Goal: Task Accomplishment & Management: Use online tool/utility

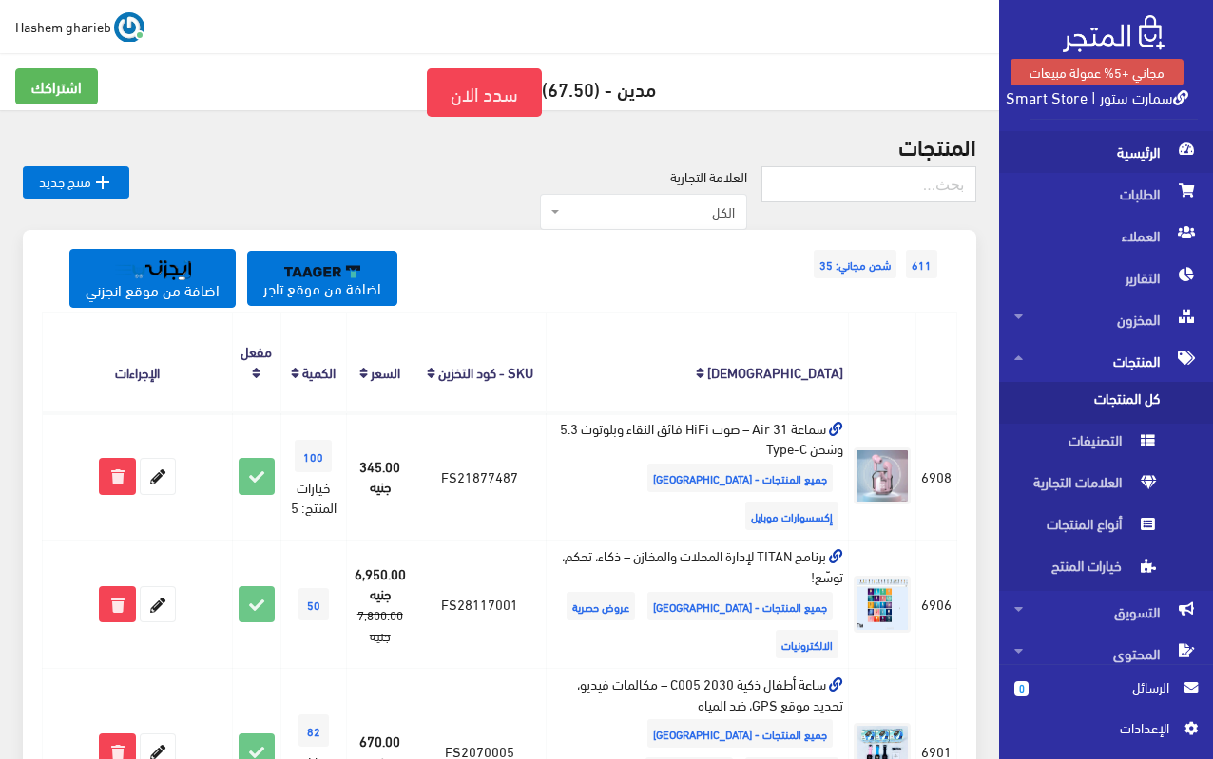
click at [1134, 153] on span "الرئيسية" at bounding box center [1105, 152] width 183 height 42
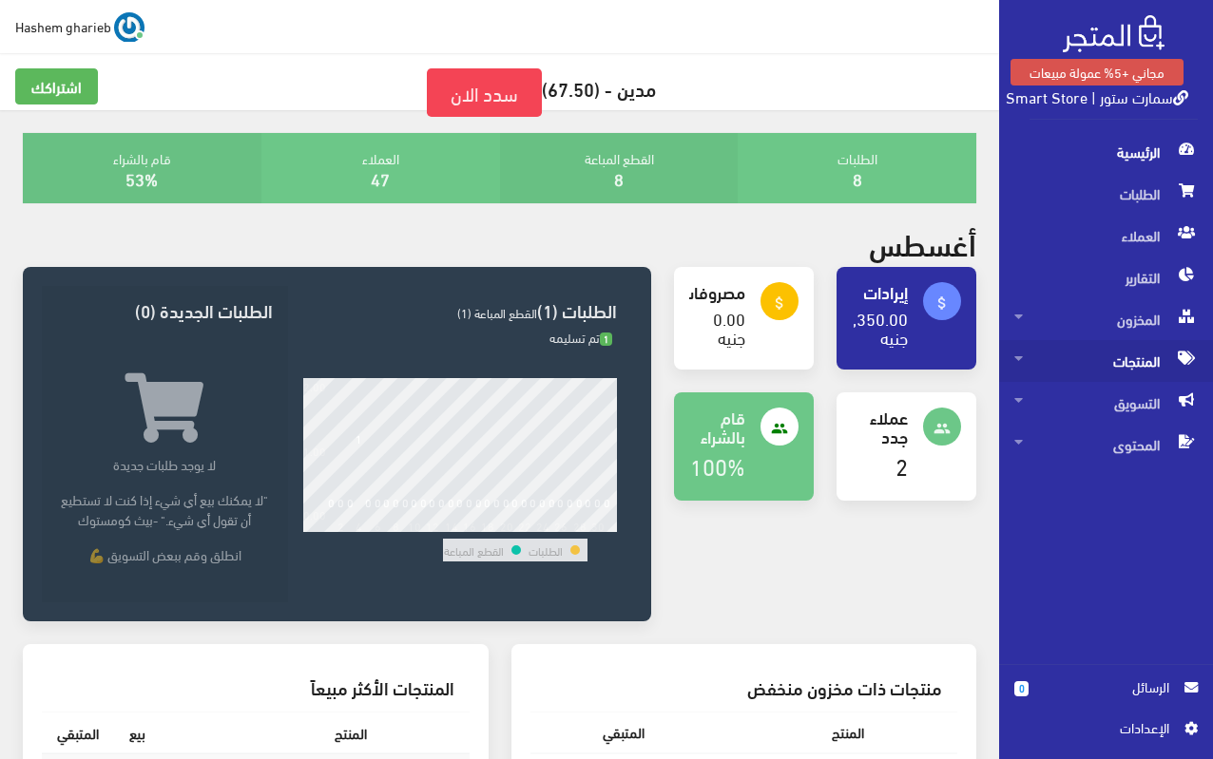
click at [1114, 361] on span "المنتجات" at bounding box center [1105, 361] width 183 height 42
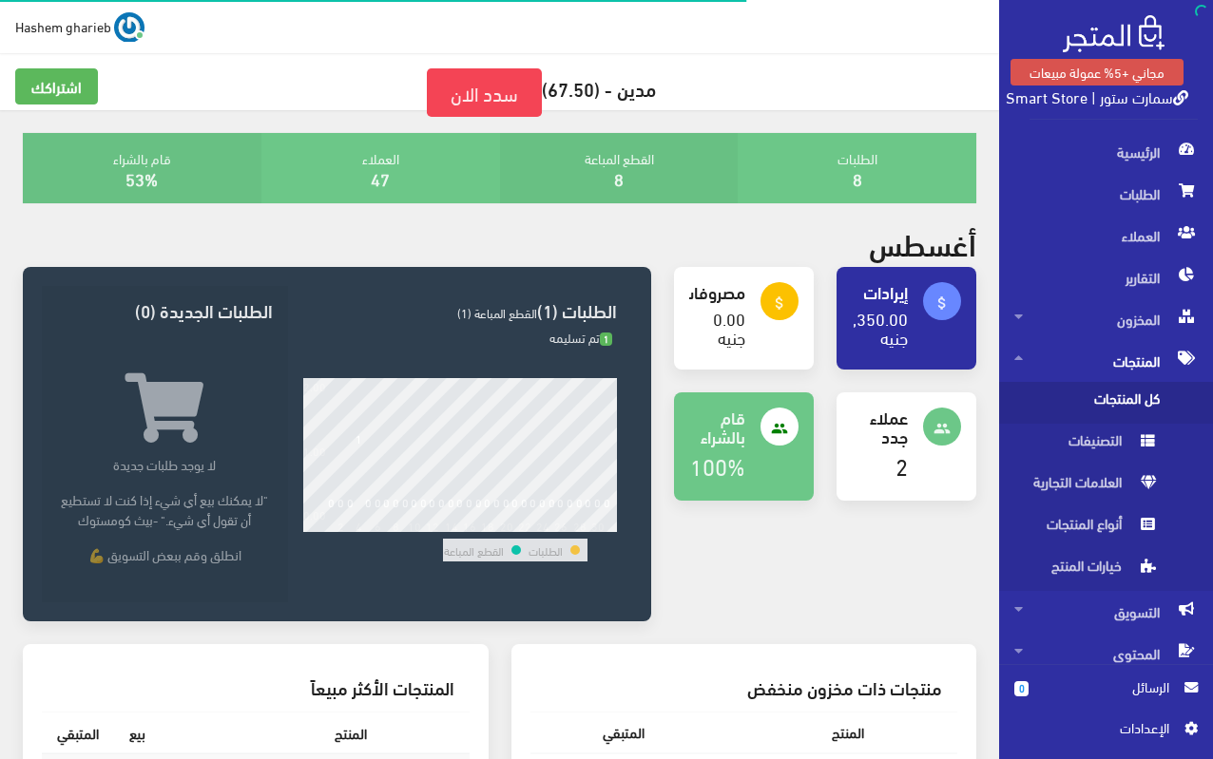
click at [1126, 399] on span "كل المنتجات" at bounding box center [1086, 403] width 144 height 42
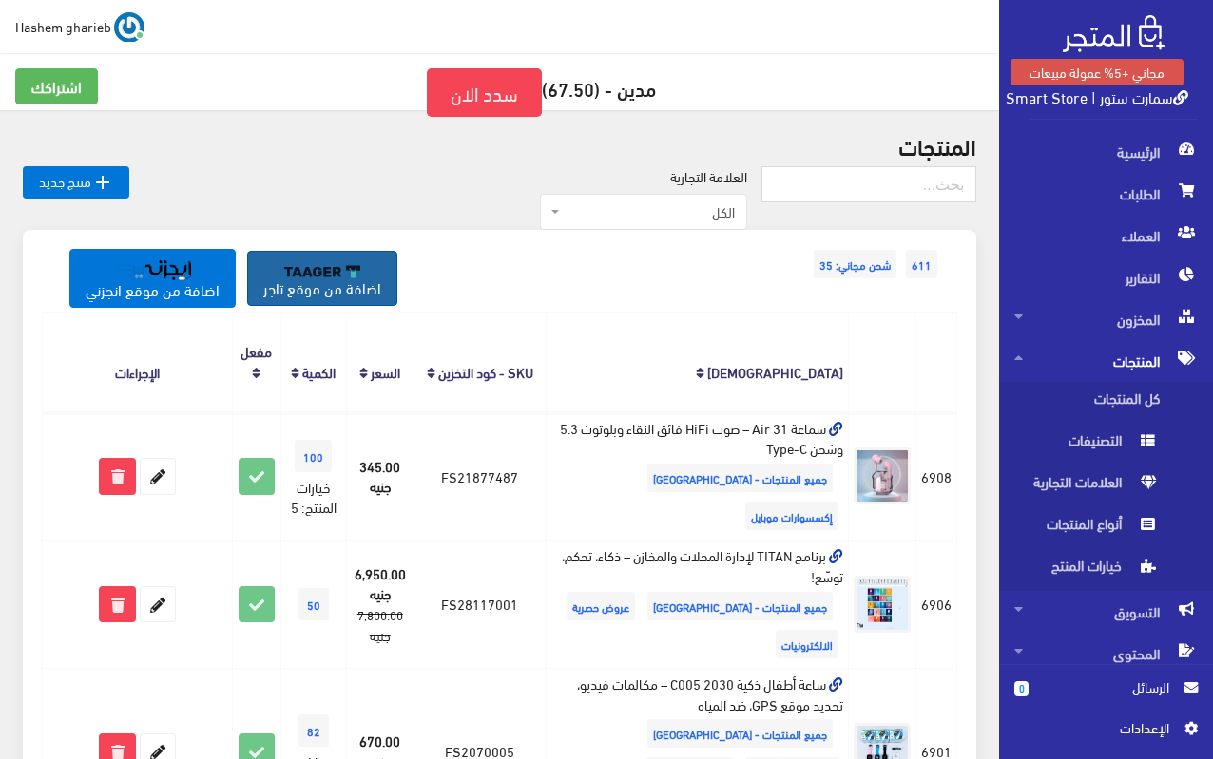
click at [294, 275] on img at bounding box center [322, 271] width 76 height 13
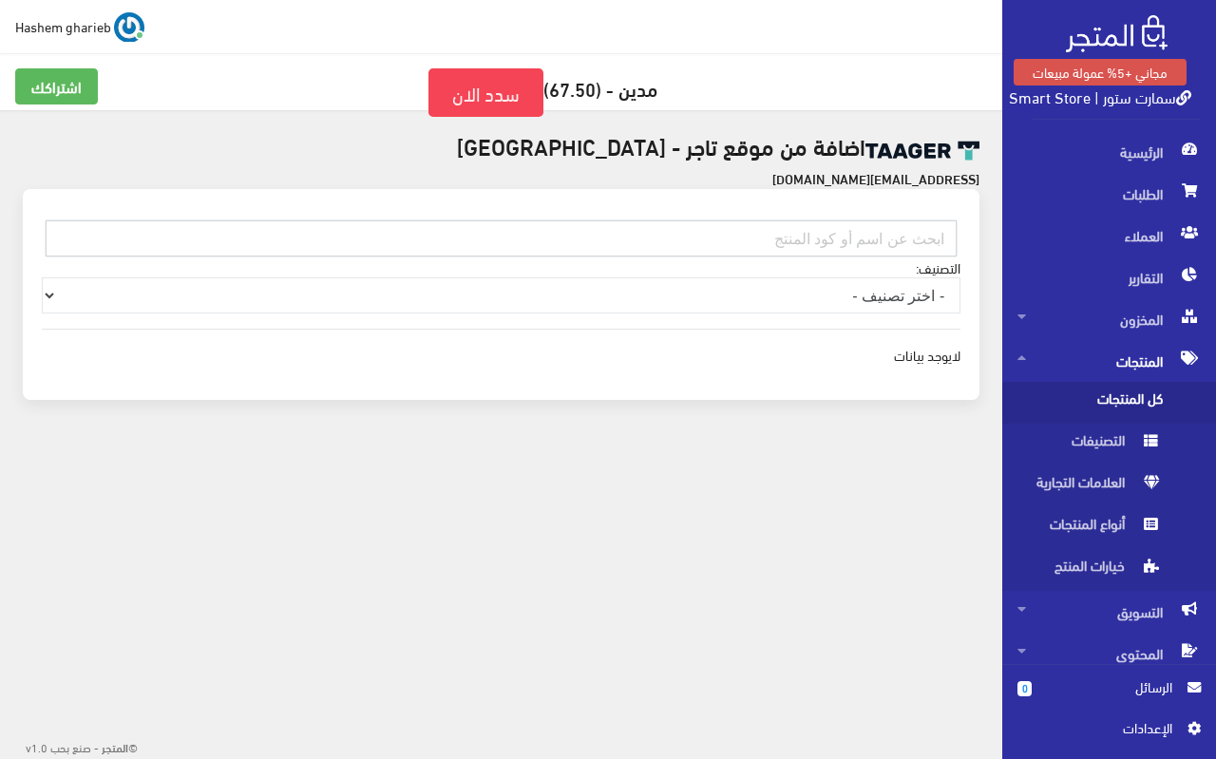
click at [846, 235] on input "text" at bounding box center [501, 238] width 911 height 36
paste input "EG050301SABO99"
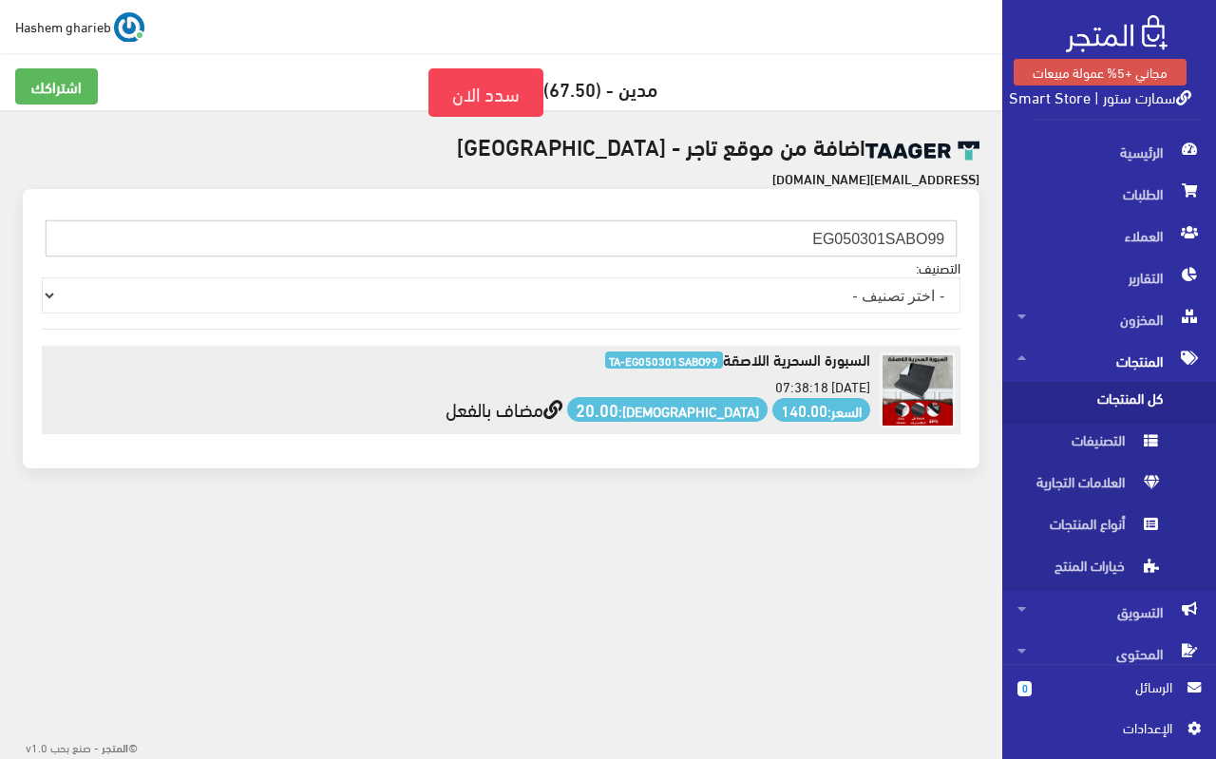
type input "EG050301SABO99"
click at [563, 413] on link "مضاف بالفعل" at bounding box center [504, 408] width 117 height 35
